Goal: Navigation & Orientation: Find specific page/section

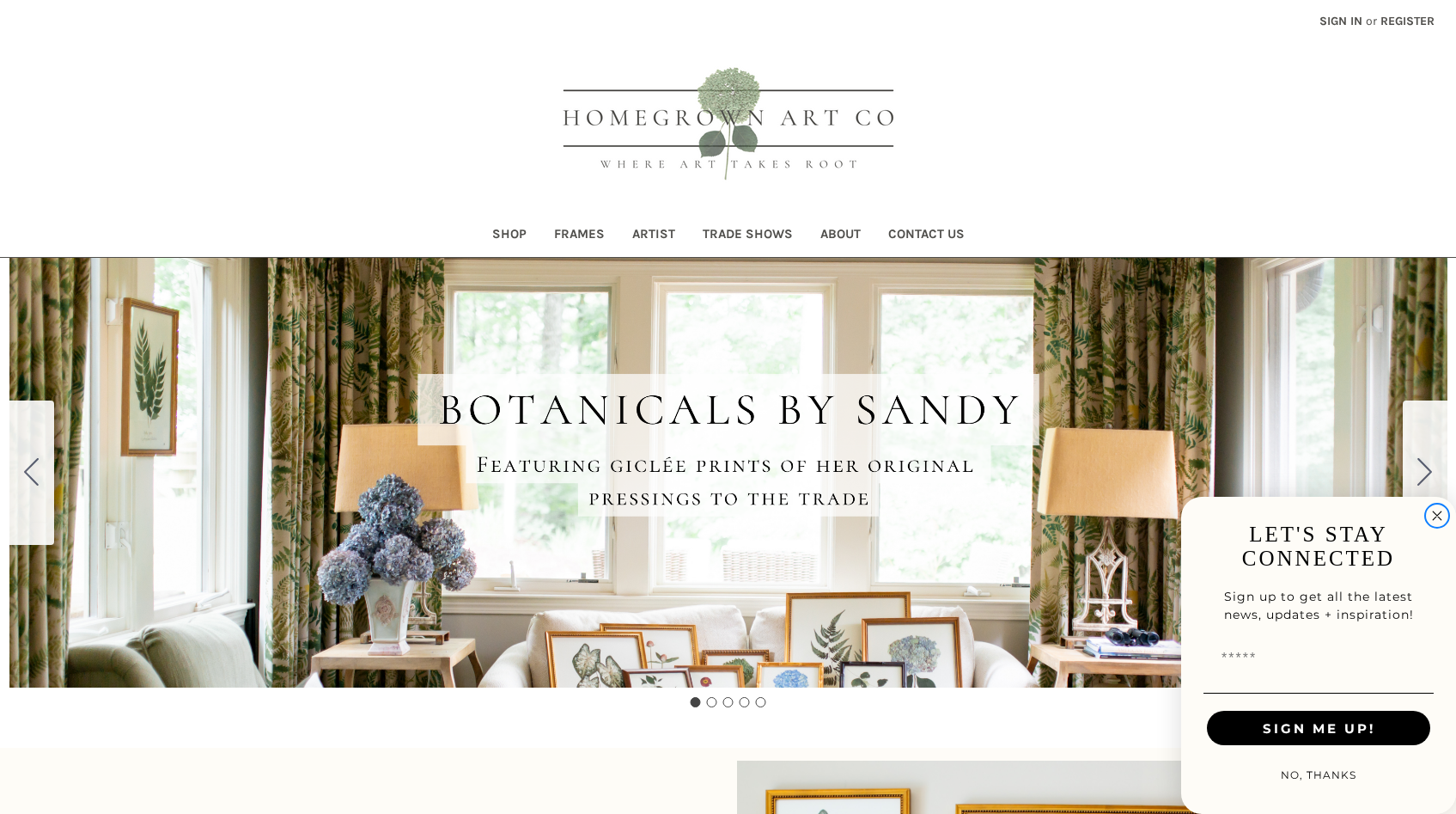
click at [1435, 512] on icon "Close dialog" at bounding box center [1436, 516] width 8 height 8
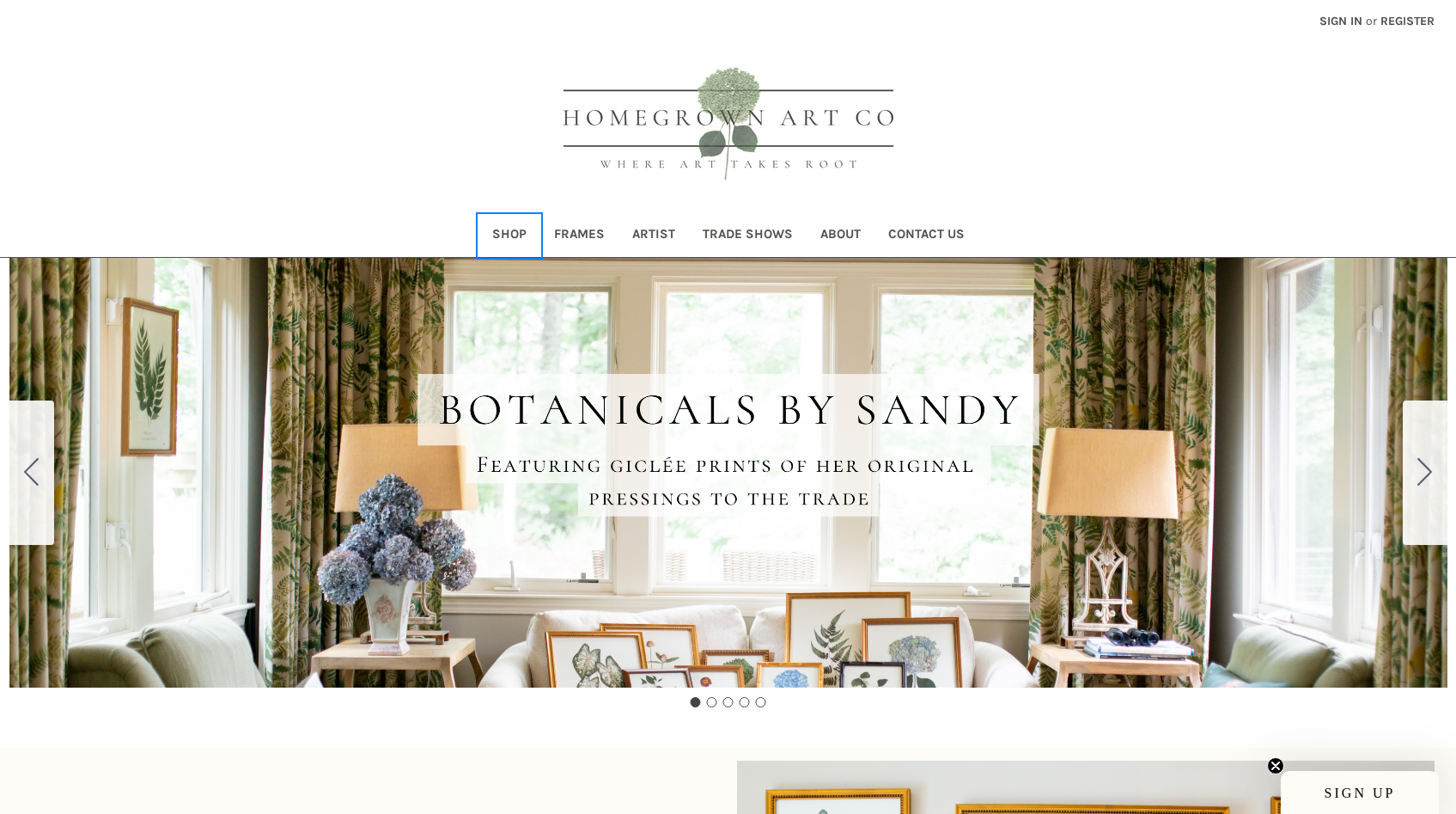
click at [515, 237] on link "Shop" at bounding box center [509, 235] width 62 height 42
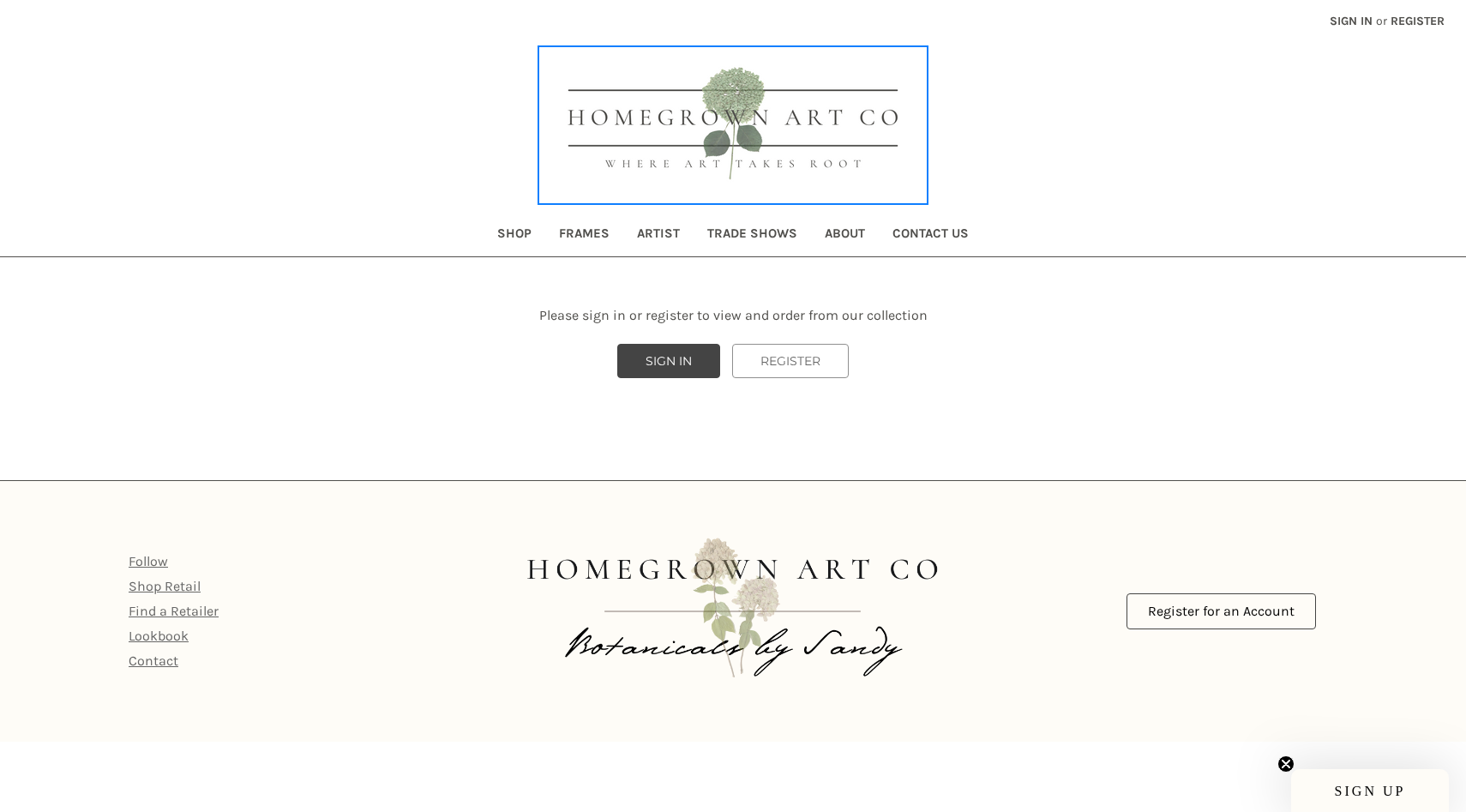
click at [685, 139] on img at bounding box center [733, 124] width 386 height 154
